Goal: Obtain resource: Obtain resource

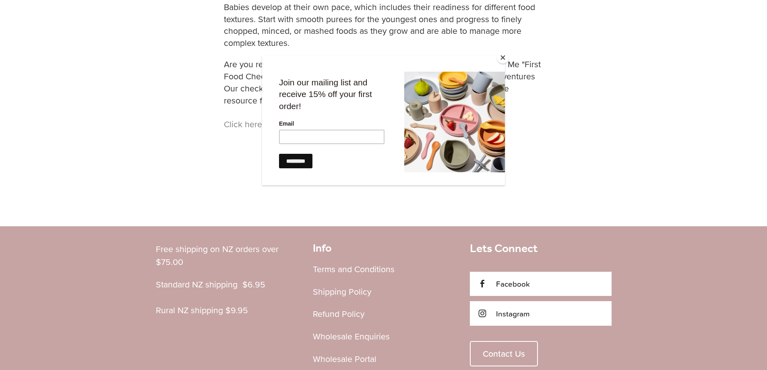
scroll to position [595, 0]
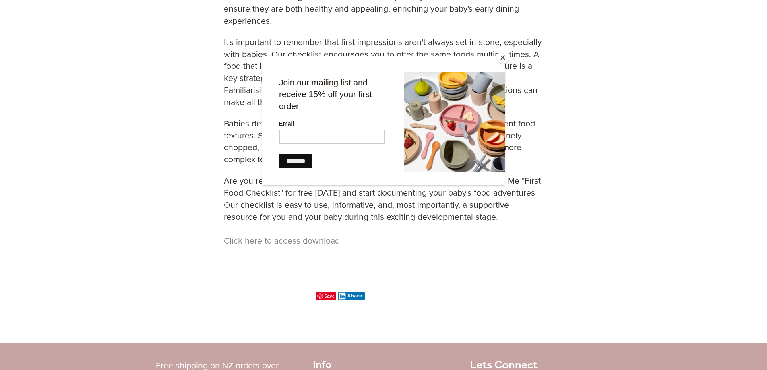
click at [498, 56] on button "Close" at bounding box center [503, 58] width 12 height 12
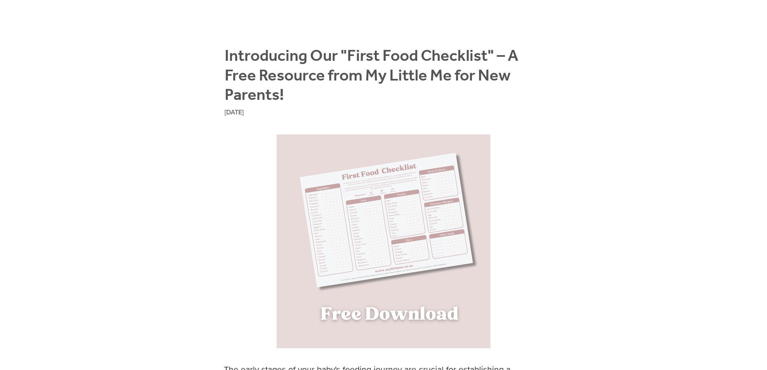
scroll to position [112, 0]
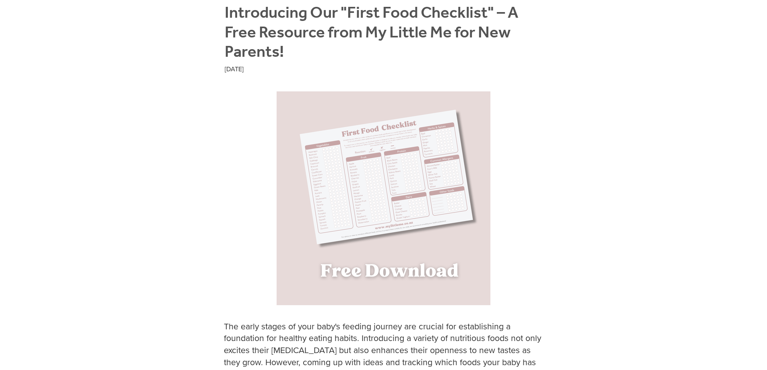
scroll to position [282, 0]
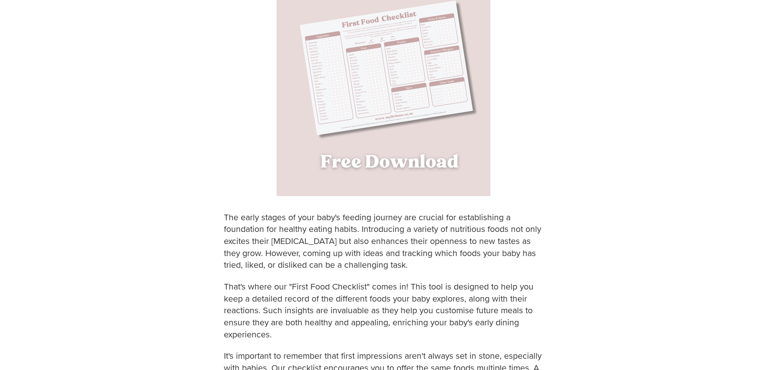
click at [423, 121] on img at bounding box center [384, 89] width 214 height 214
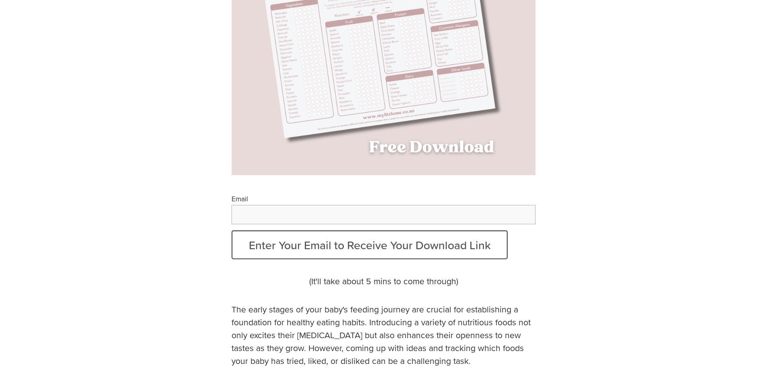
scroll to position [201, 0]
